Goal: Task Accomplishment & Management: Manage account settings

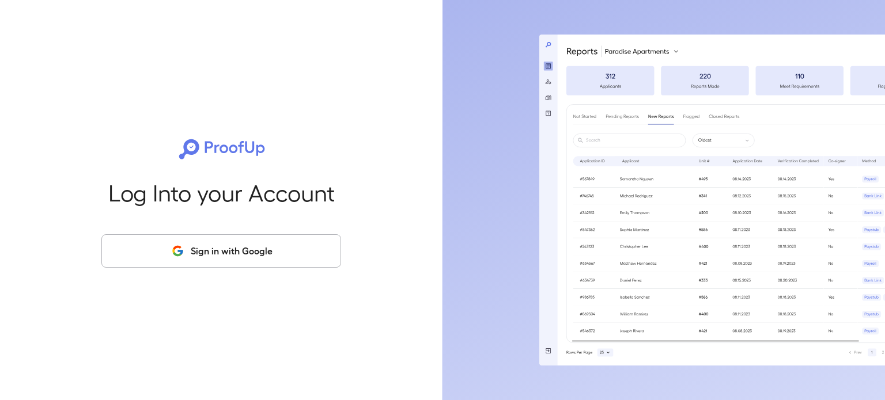
click at [235, 261] on button "Sign in with Google" at bounding box center [221, 251] width 240 height 33
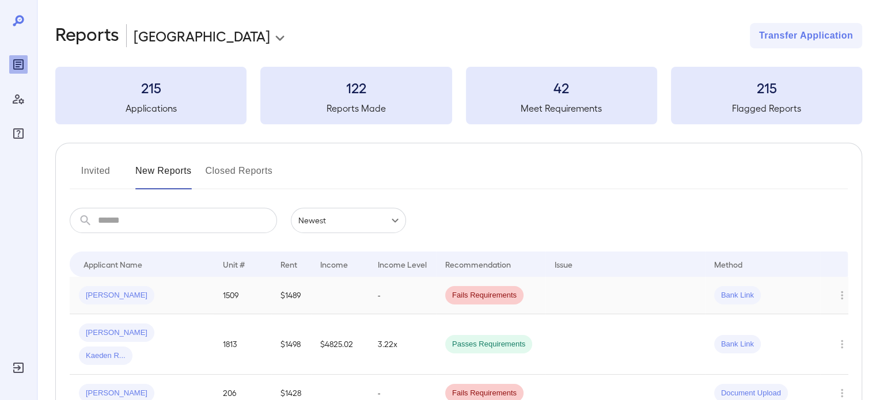
click at [409, 294] on td "-" at bounding box center [402, 295] width 67 height 37
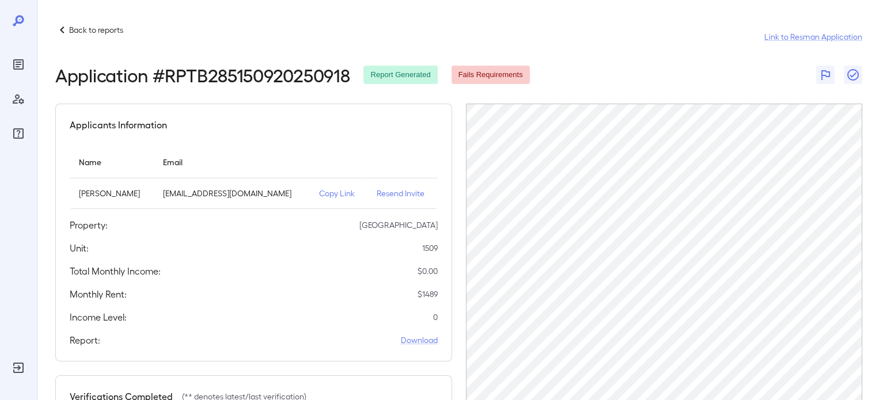
click at [97, 31] on p "Back to reports" at bounding box center [96, 30] width 54 height 12
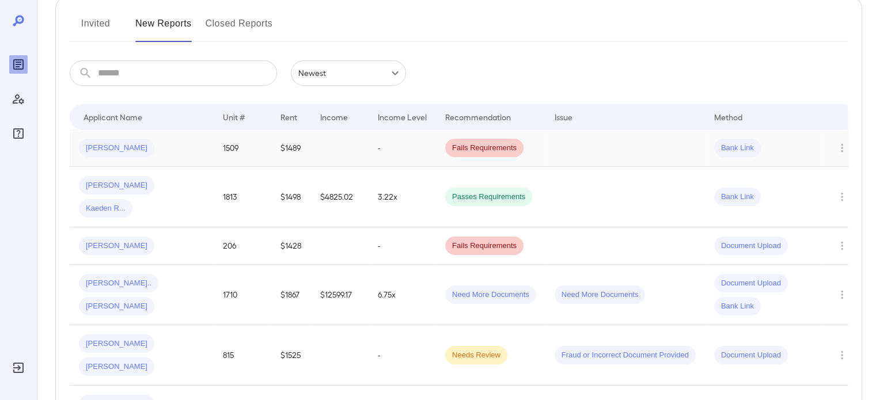
scroll to position [173, 0]
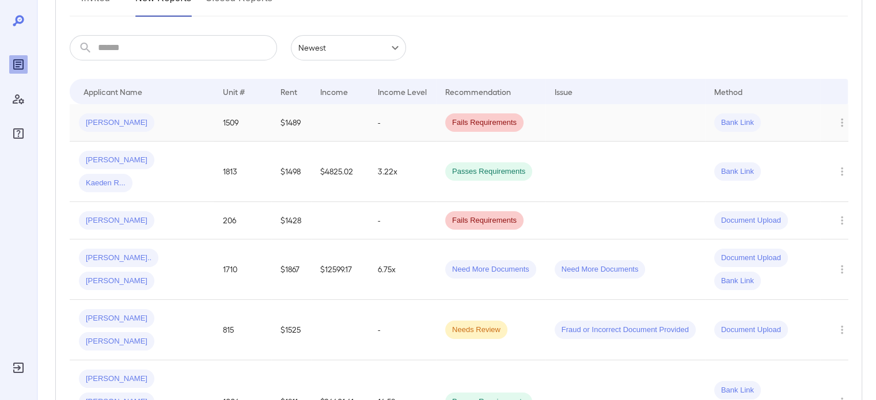
click at [334, 120] on td at bounding box center [340, 122] width 58 height 37
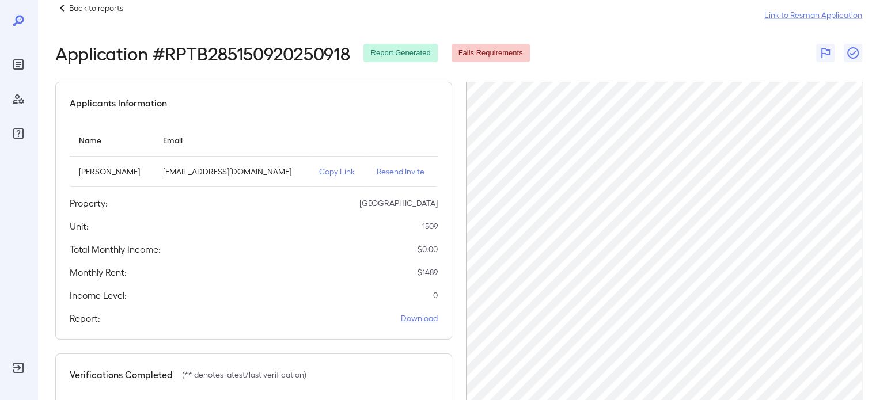
scroll to position [4, 0]
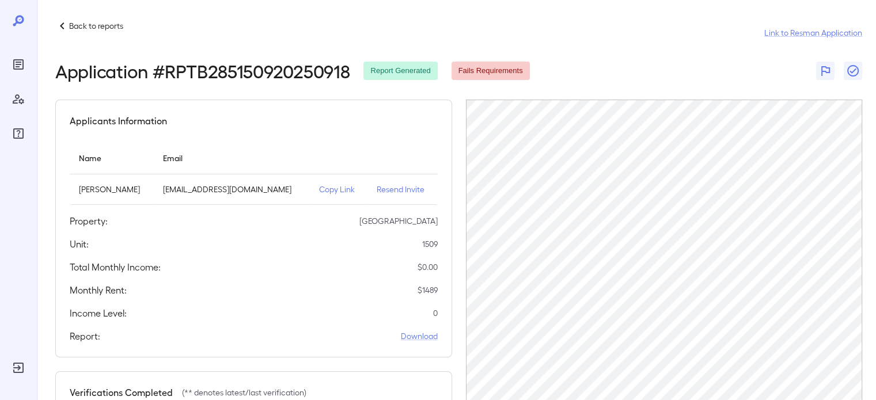
click at [384, 191] on p "Resend Invite" at bounding box center [403, 190] width 52 height 12
click at [380, 192] on p "Resend Invite" at bounding box center [403, 190] width 52 height 12
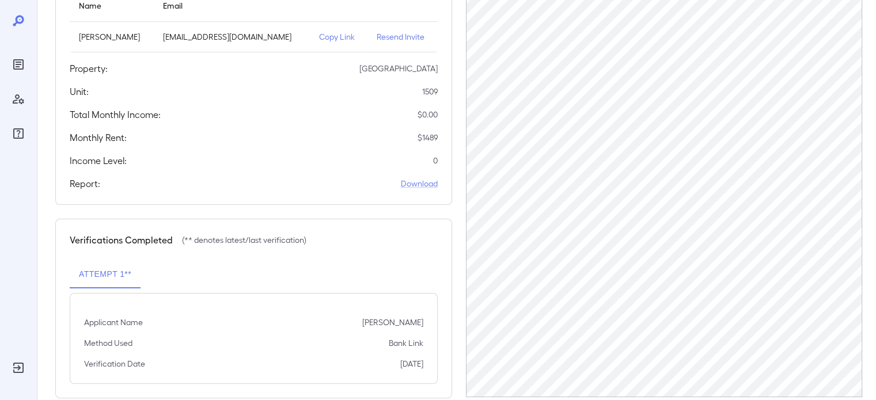
scroll to position [177, 0]
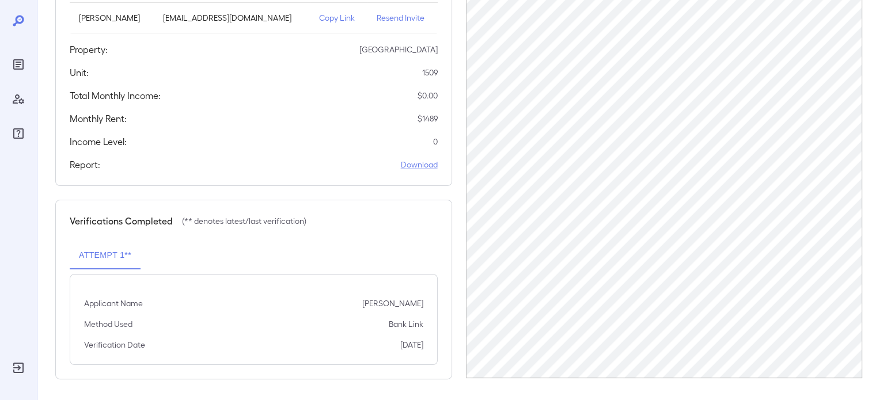
scroll to position [177, 0]
click at [16, 22] on icon at bounding box center [18, 20] width 11 height 11
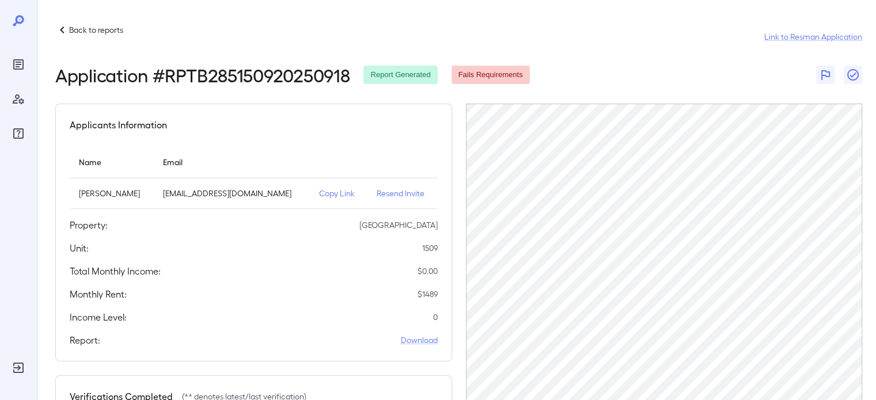
scroll to position [0, 0]
click at [61, 35] on icon at bounding box center [62, 30] width 14 height 14
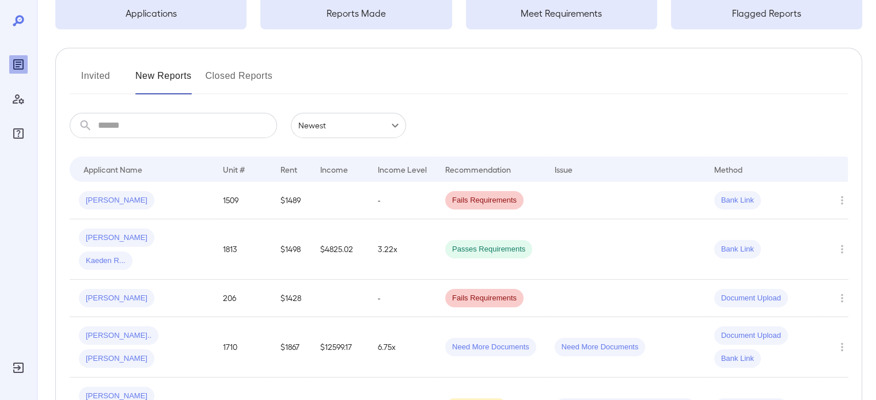
scroll to position [115, 0]
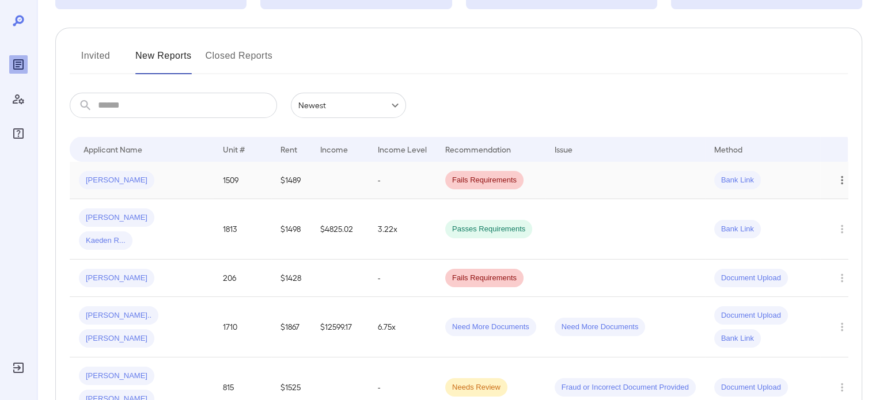
click at [841, 181] on icon "Row Actions" at bounding box center [842, 180] width 2 height 9
click at [830, 207] on li "View Application" at bounding box center [830, 203] width 91 height 18
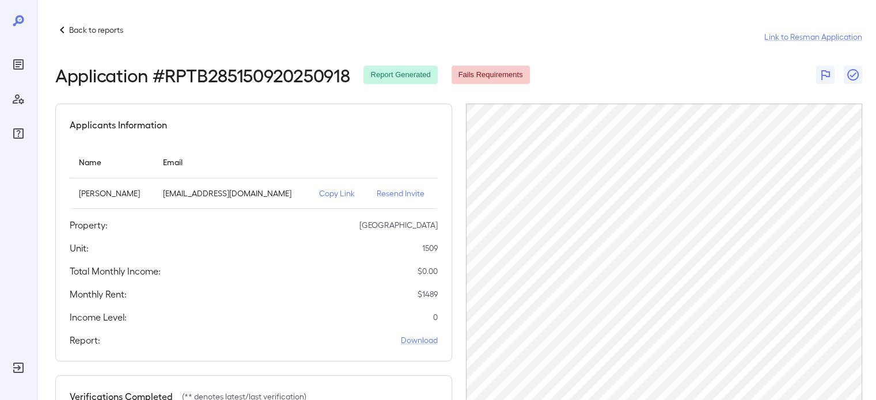
click at [116, 34] on p "Back to reports" at bounding box center [96, 30] width 54 height 12
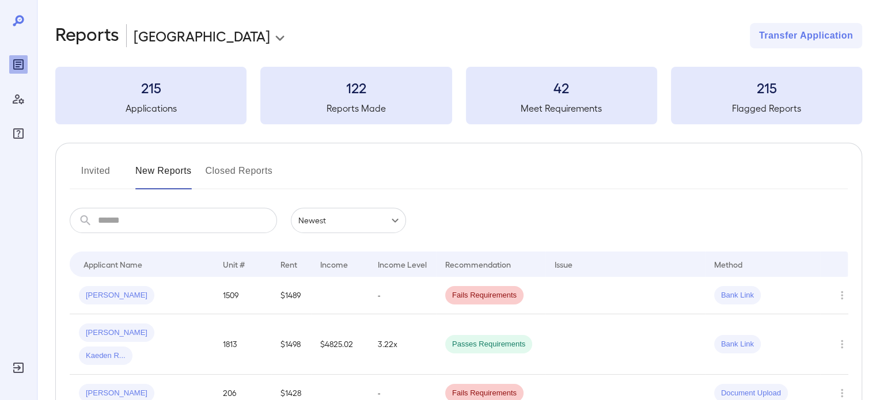
scroll to position [58, 0]
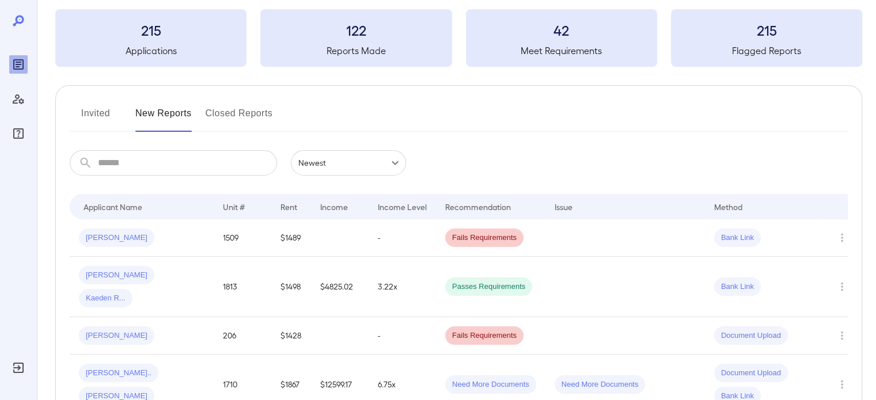
click at [97, 118] on button "Invited" at bounding box center [96, 118] width 52 height 28
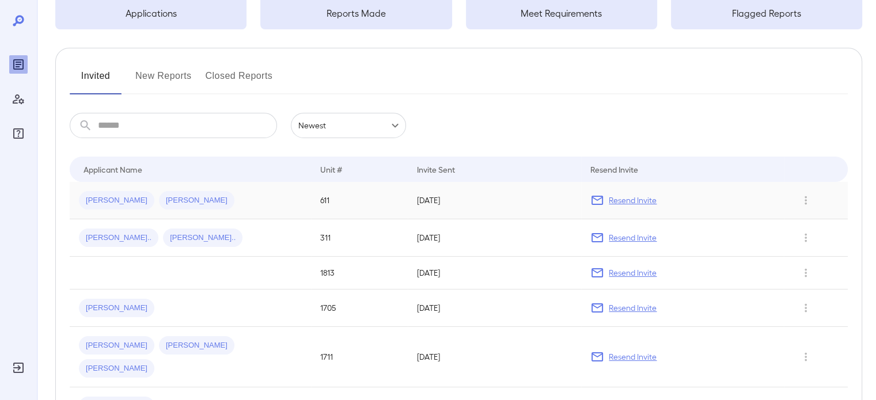
scroll to position [115, 0]
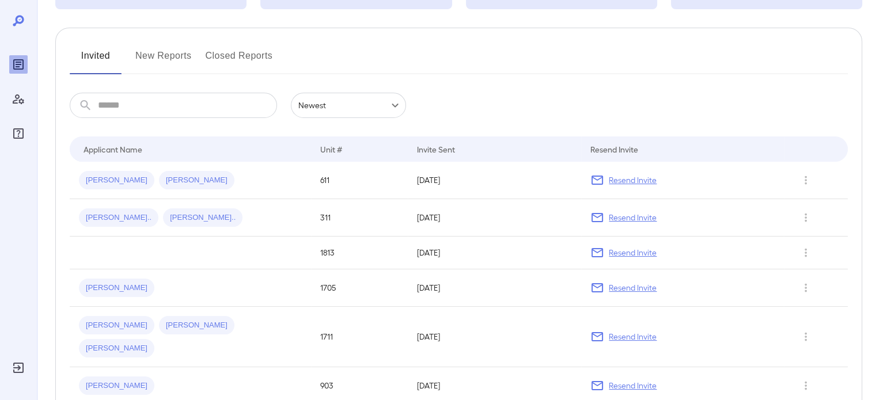
click at [179, 54] on button "New Reports" at bounding box center [163, 61] width 56 height 28
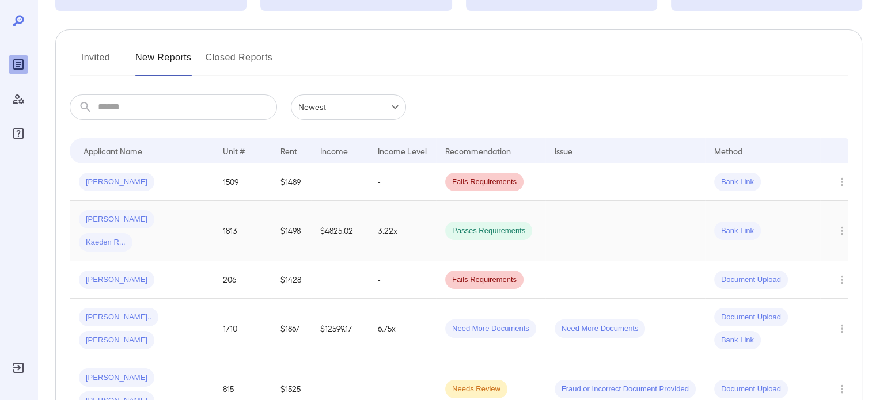
scroll to position [115, 0]
click at [254, 59] on button "Closed Reports" at bounding box center [239, 61] width 67 height 28
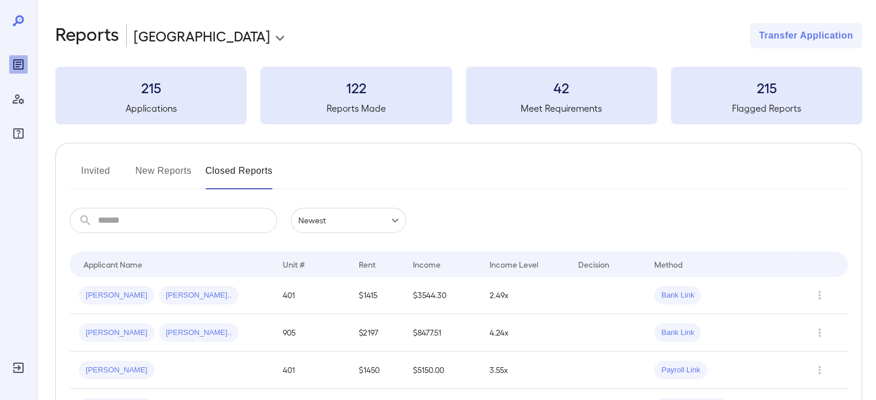
click at [184, 172] on button "New Reports" at bounding box center [163, 176] width 56 height 28
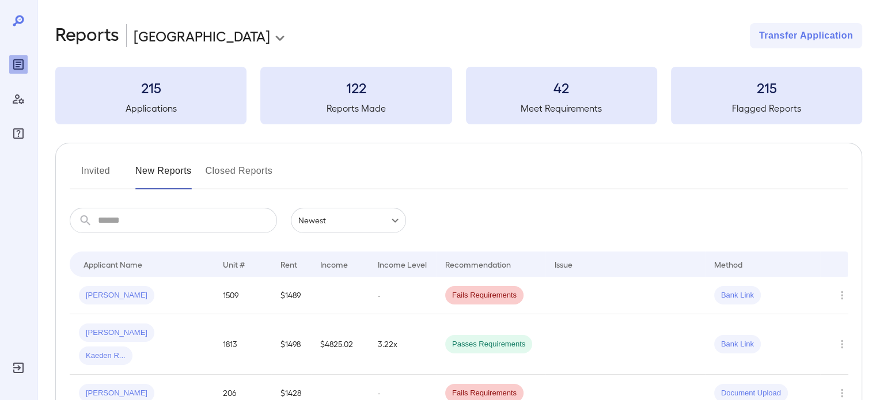
click at [198, 90] on h3 "215" at bounding box center [150, 87] width 191 height 18
click at [150, 92] on h3 "215" at bounding box center [150, 87] width 191 height 18
